Goal: Find specific page/section: Find specific page/section

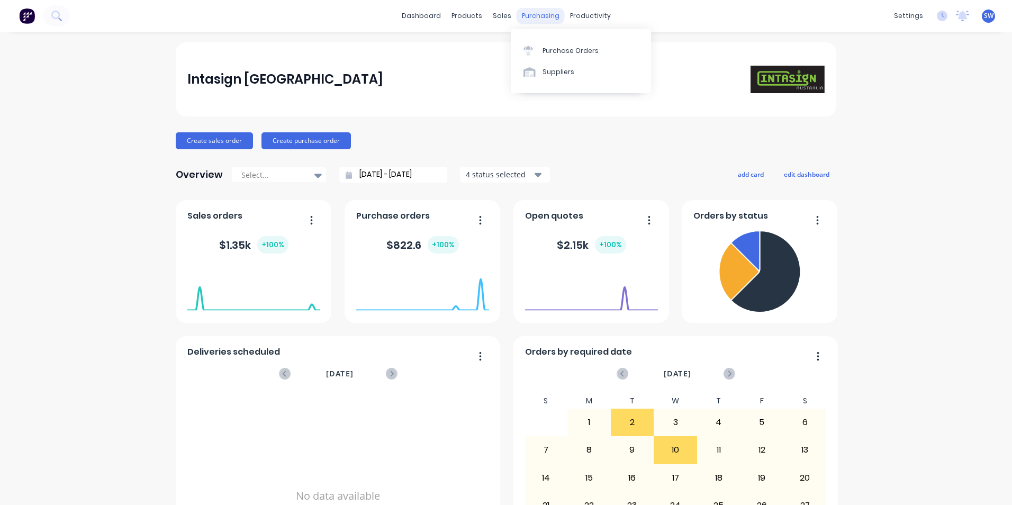
click at [528, 12] on div "purchasing" at bounding box center [541, 16] width 48 height 16
click at [578, 14] on div "productivity" at bounding box center [590, 16] width 51 height 16
click at [535, 94] on div "Price Level Manager" at bounding box center [549, 93] width 66 height 10
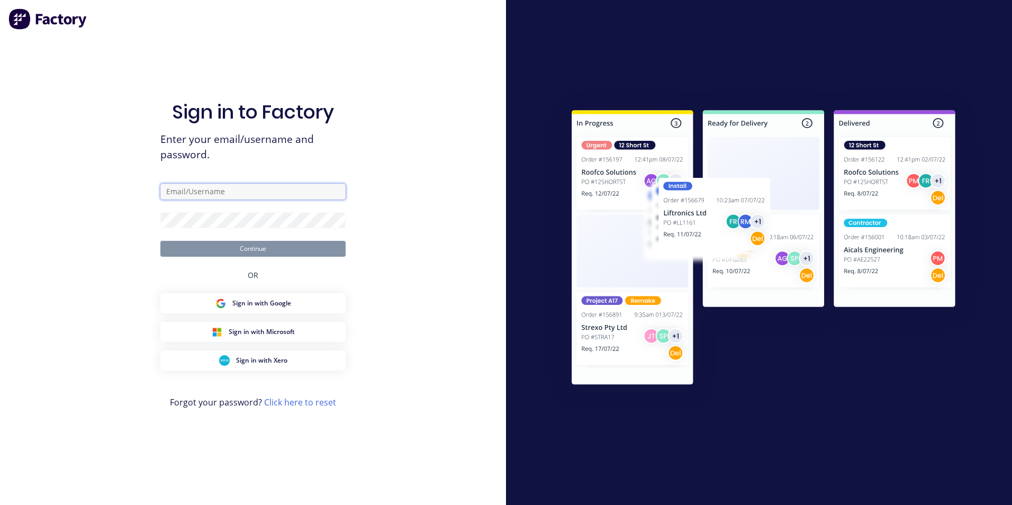
type input "[PERSON_NAME][EMAIL_ADDRESS][DOMAIN_NAME]"
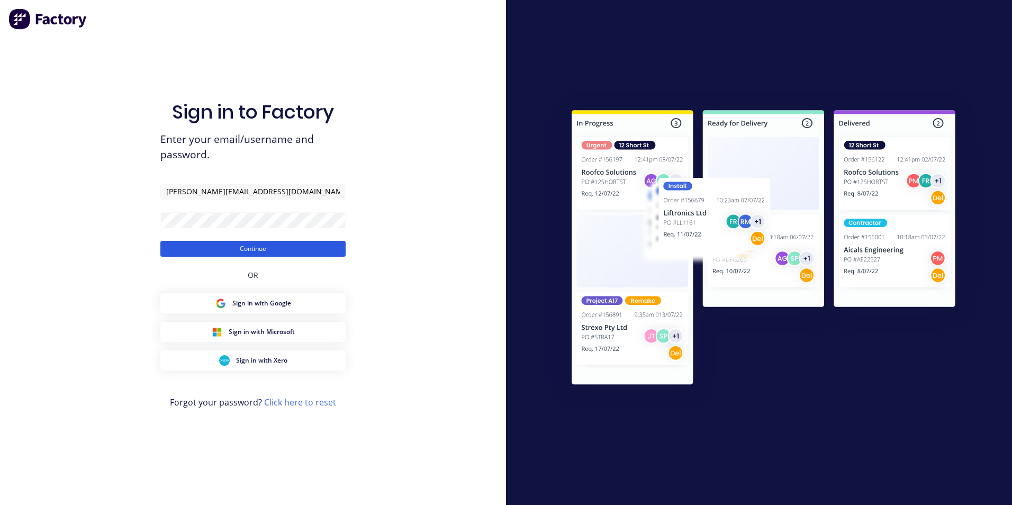
click at [244, 242] on button "Continue" at bounding box center [252, 249] width 185 height 16
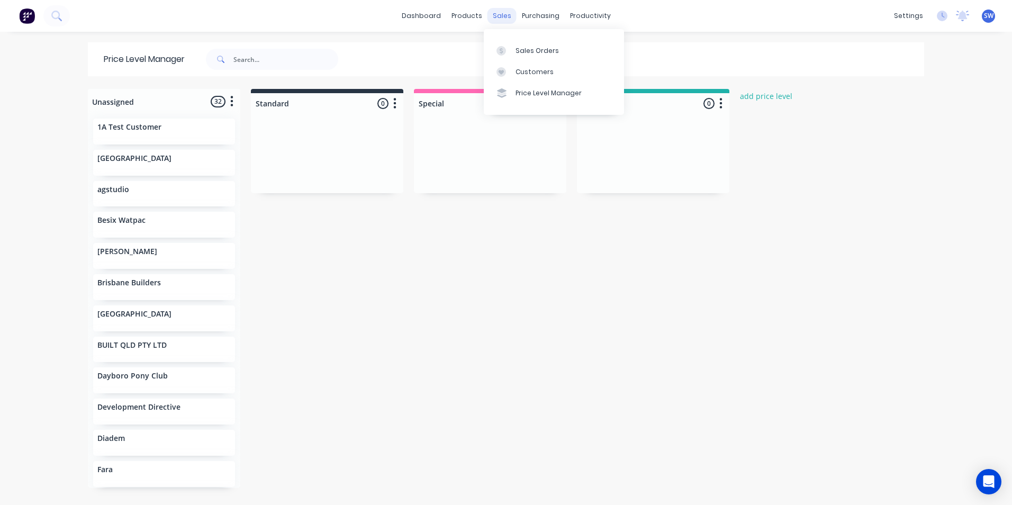
click at [493, 15] on div "sales" at bounding box center [502, 16] width 29 height 16
click at [467, 15] on div "products" at bounding box center [466, 16] width 41 height 16
click at [546, 15] on div "purchasing" at bounding box center [541, 16] width 48 height 16
click at [434, 17] on link "dashboard" at bounding box center [421, 16] width 50 height 16
